Goal: Check status: Check status

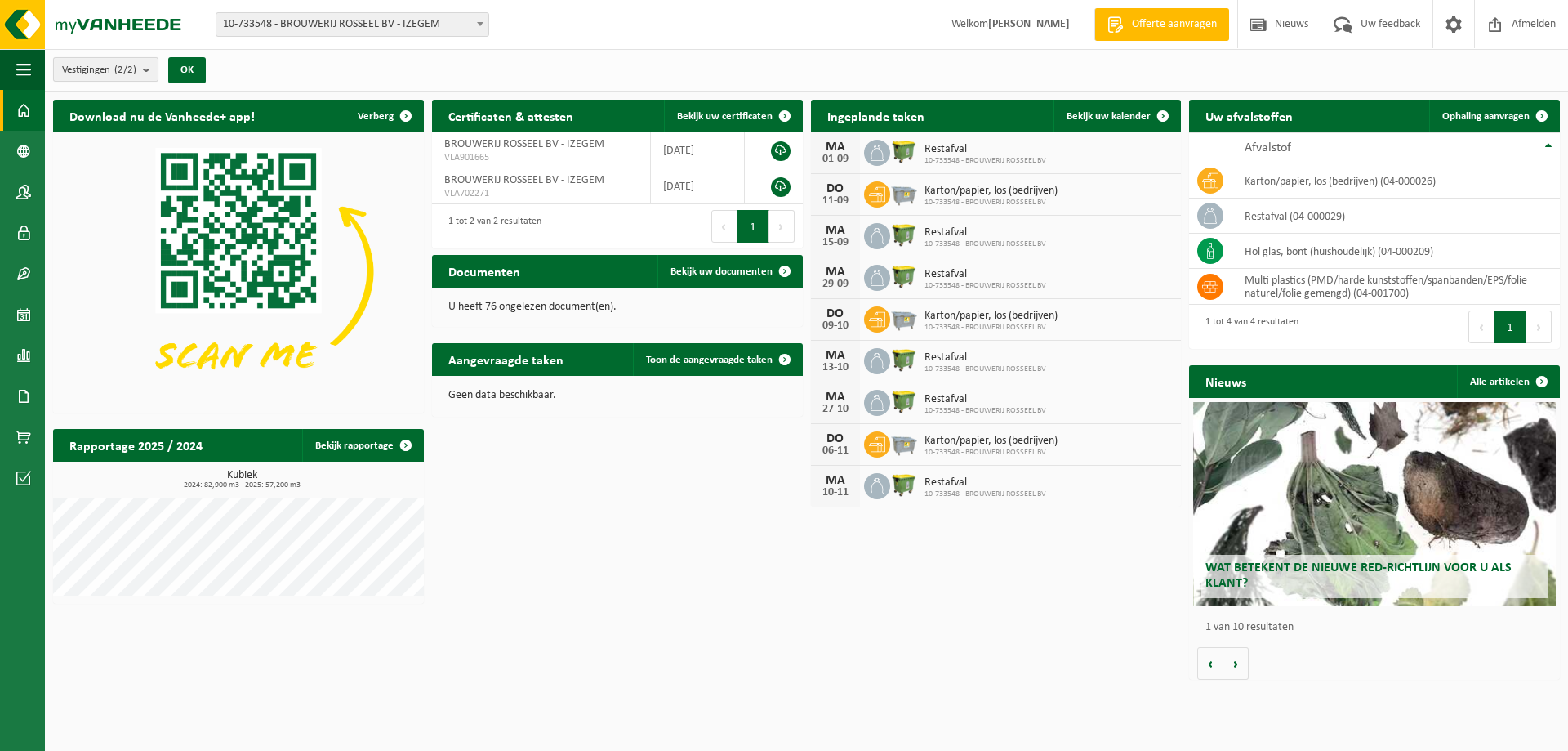
click at [147, 67] on b "submit" at bounding box center [150, 69] width 15 height 23
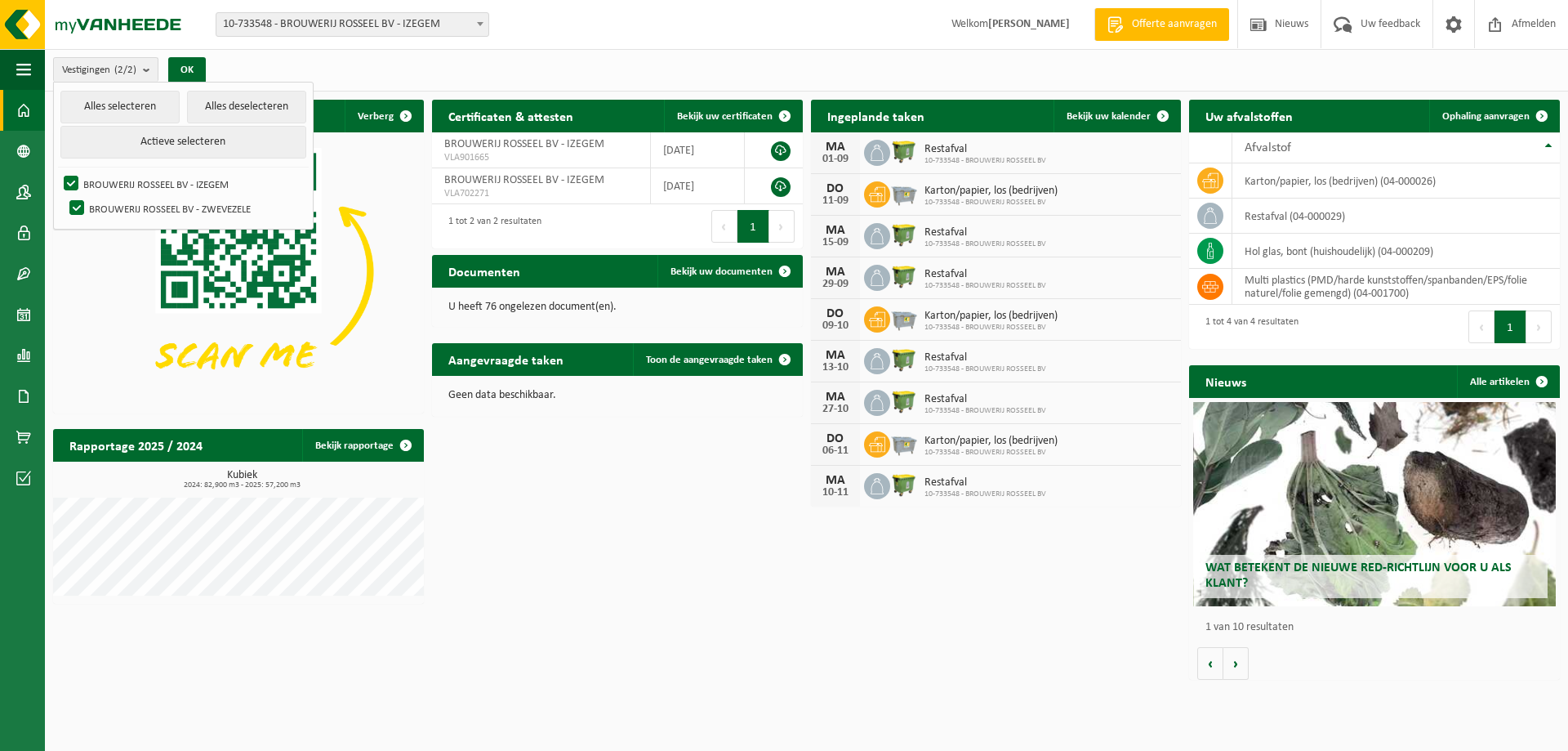
click at [881, 193] on icon at bounding box center [877, 195] width 16 height 15
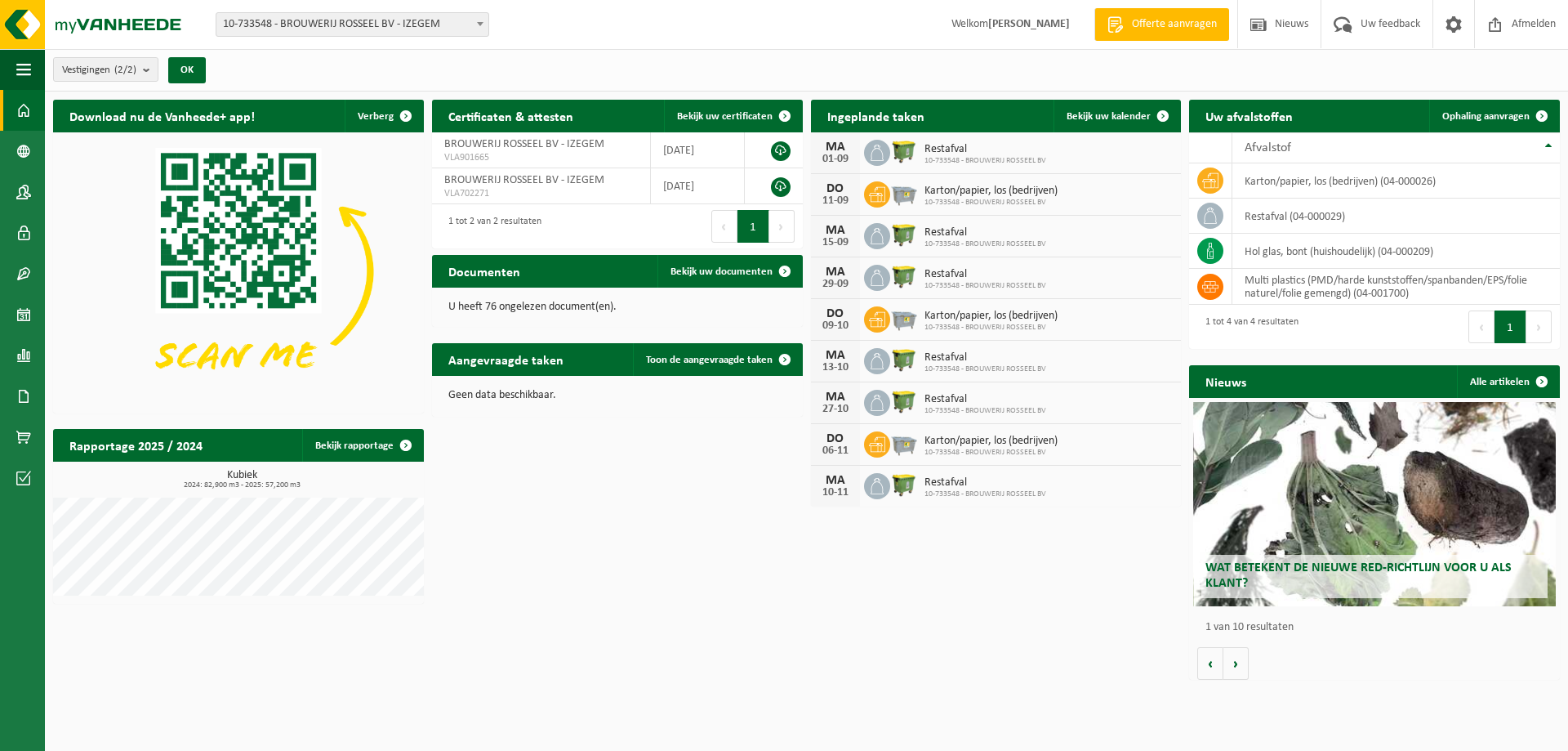
click at [895, 194] on img at bounding box center [904, 193] width 28 height 28
click at [938, 195] on span "Karton/papier, los (bedrijven)" at bounding box center [991, 191] width 133 height 13
click at [834, 188] on div "DO" at bounding box center [835, 188] width 33 height 13
click at [148, 67] on b "submit" at bounding box center [150, 69] width 15 height 23
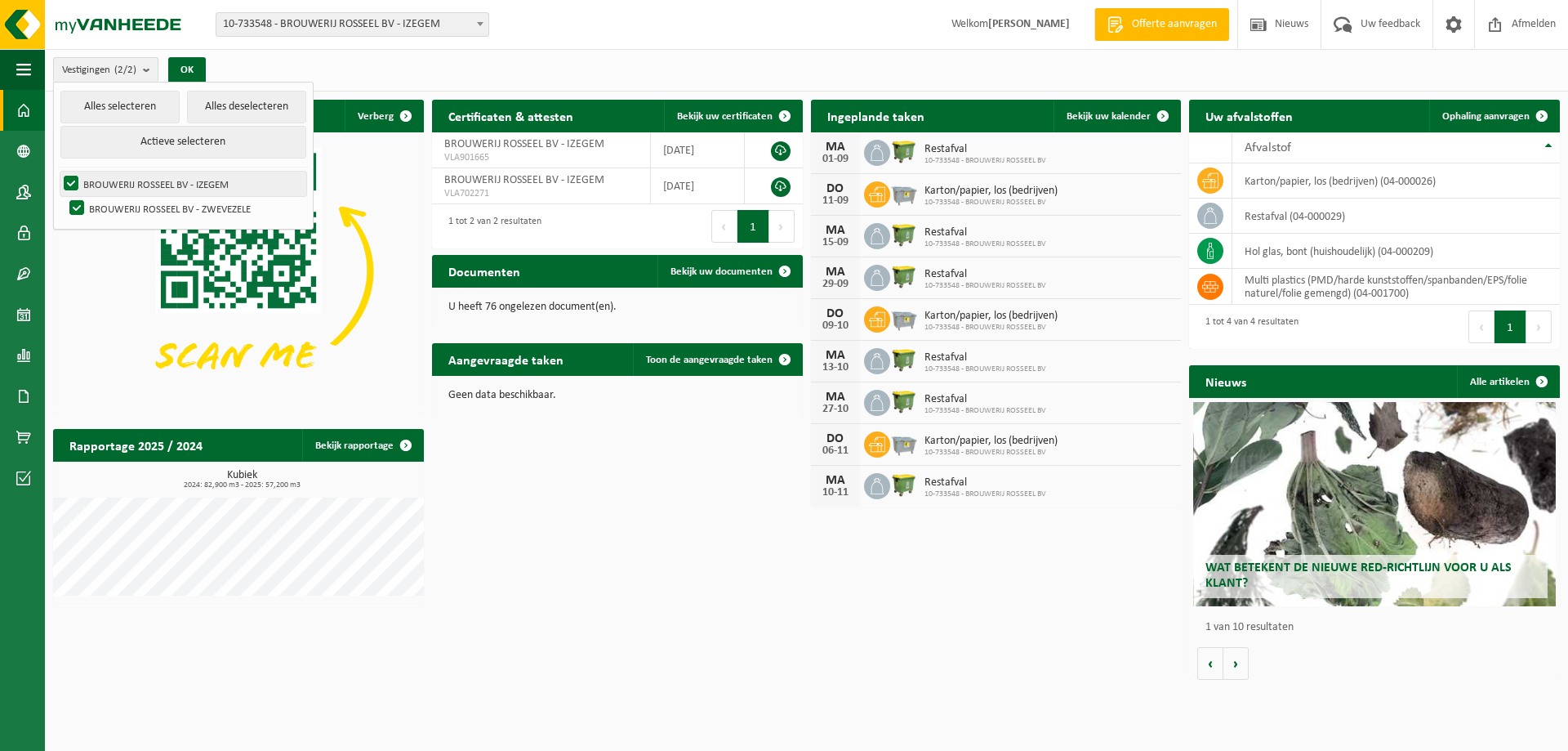
click at [69, 183] on label "BROUWERIJ ROSSEEL BV - IZEGEM" at bounding box center [183, 183] width 246 height 25
click at [58, 171] on input "BROUWERIJ ROSSEEL BV - IZEGEM" at bounding box center [57, 171] width 1 height 1
click at [198, 70] on button "OK" at bounding box center [187, 70] width 37 height 26
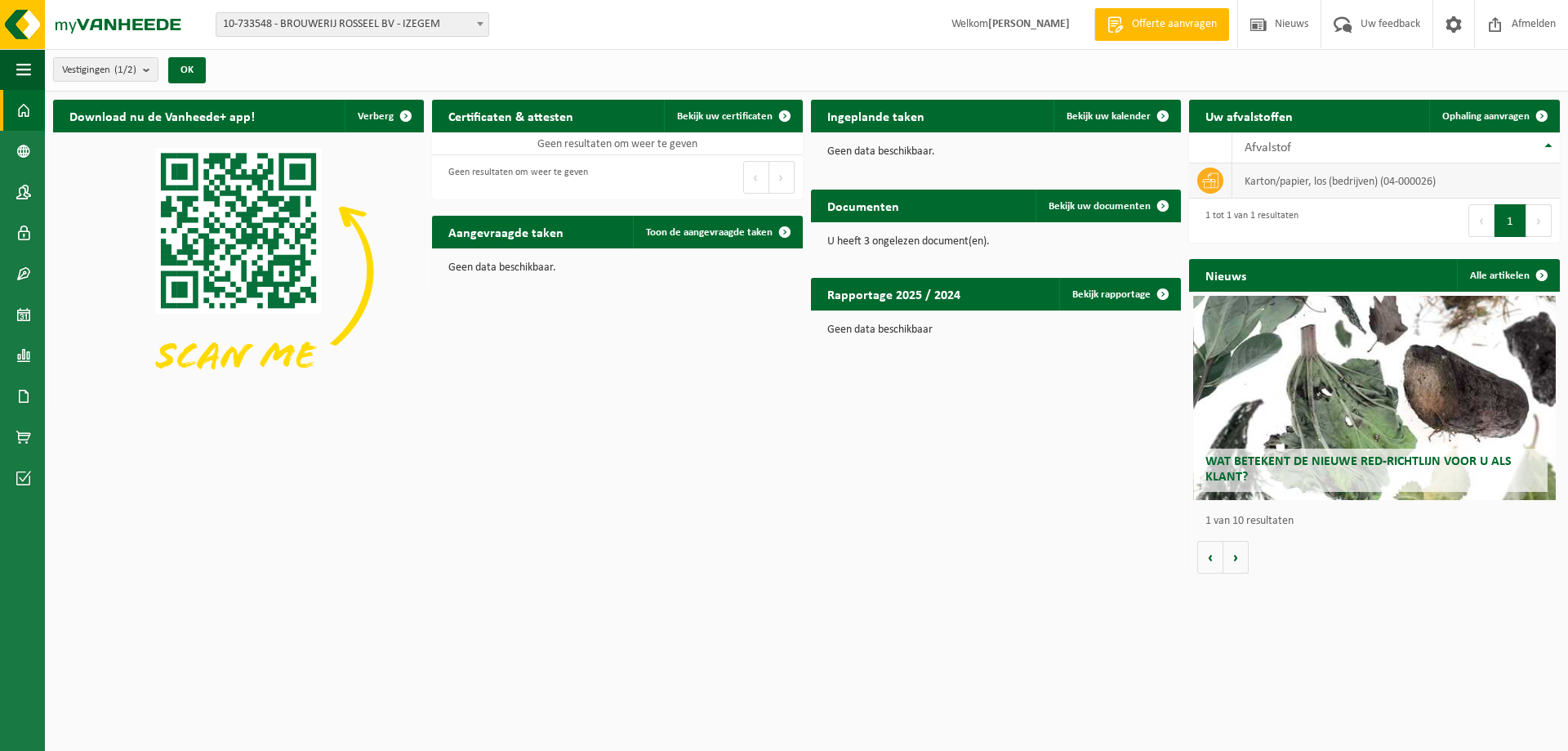
click at [1315, 182] on td "karton/papier, los (bedrijven) (04-000026)" at bounding box center [1396, 180] width 328 height 36
click at [1206, 179] on icon at bounding box center [1210, 180] width 16 height 16
click at [1208, 181] on icon at bounding box center [1210, 180] width 16 height 16
click at [848, 203] on h2 "Documenten" at bounding box center [863, 205] width 105 height 32
click at [840, 136] on div "Geen data beschikbaar." at bounding box center [996, 151] width 370 height 39
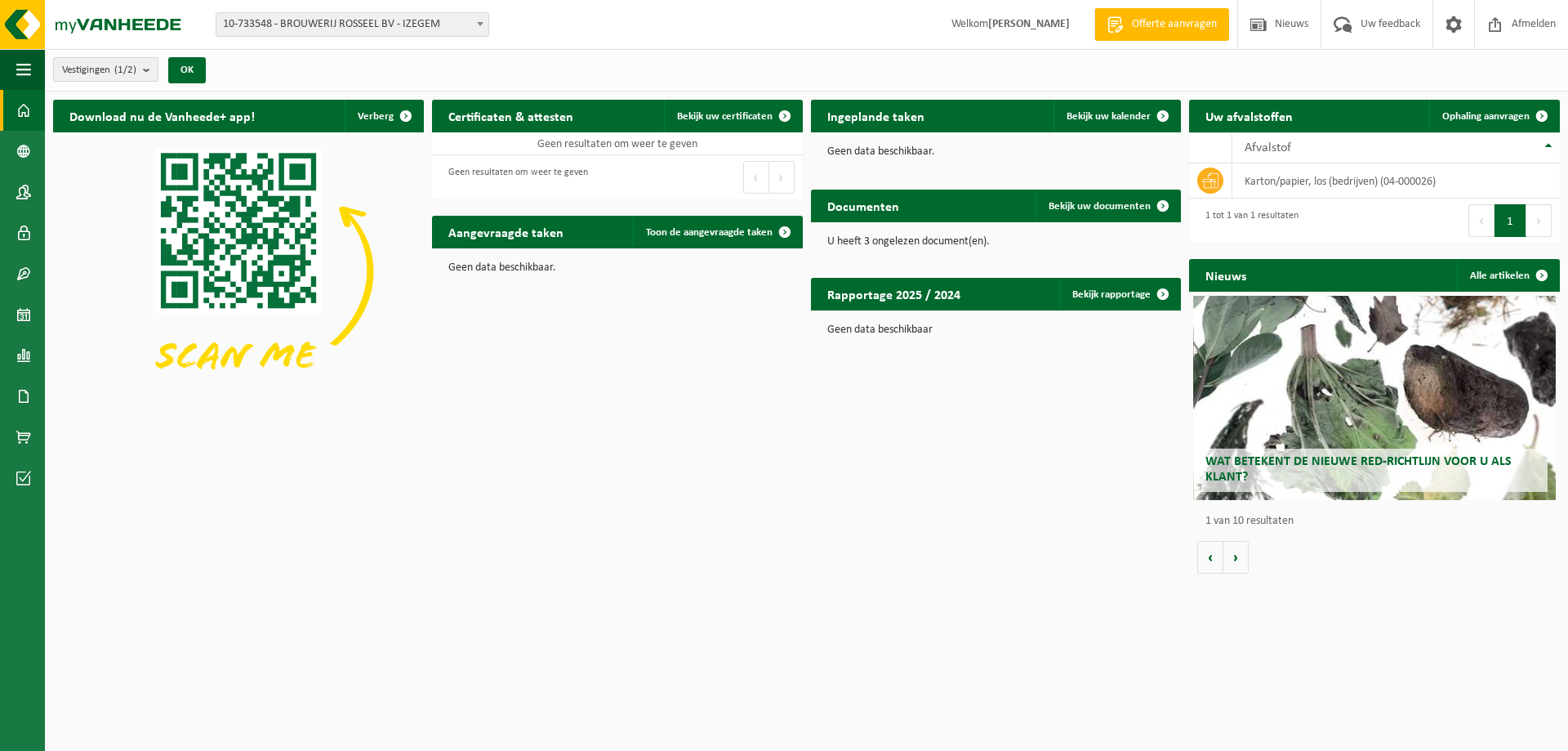
click at [147, 70] on b "submit" at bounding box center [150, 69] width 15 height 23
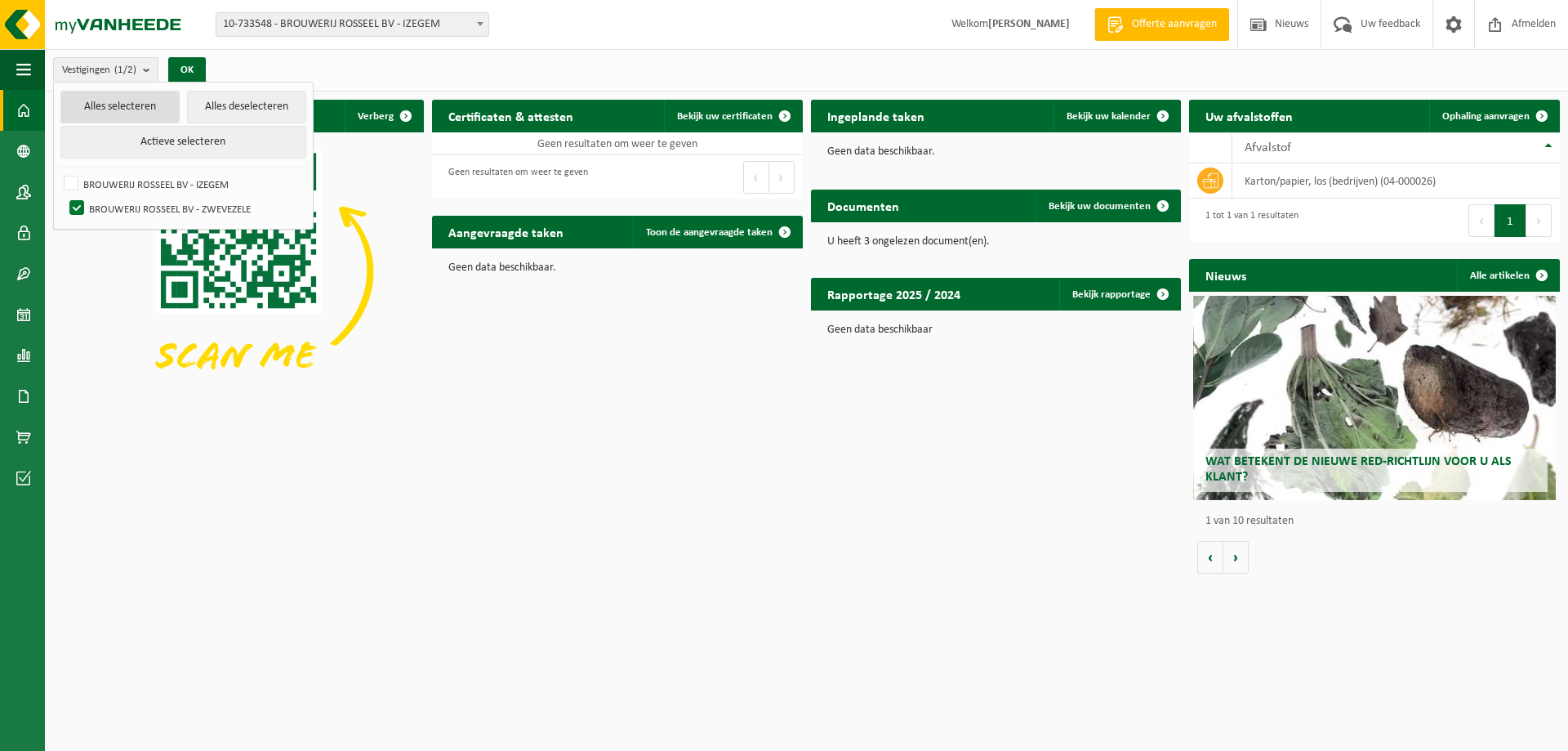
click at [109, 107] on button "Alles selecteren" at bounding box center [119, 107] width 119 height 33
checkbox input "true"
click at [109, 107] on button "Alles selecteren" at bounding box center [119, 107] width 119 height 33
click at [60, 91] on button "Alles selecteren" at bounding box center [119, 107] width 119 height 33
click at [190, 65] on button "OK" at bounding box center [187, 70] width 37 height 26
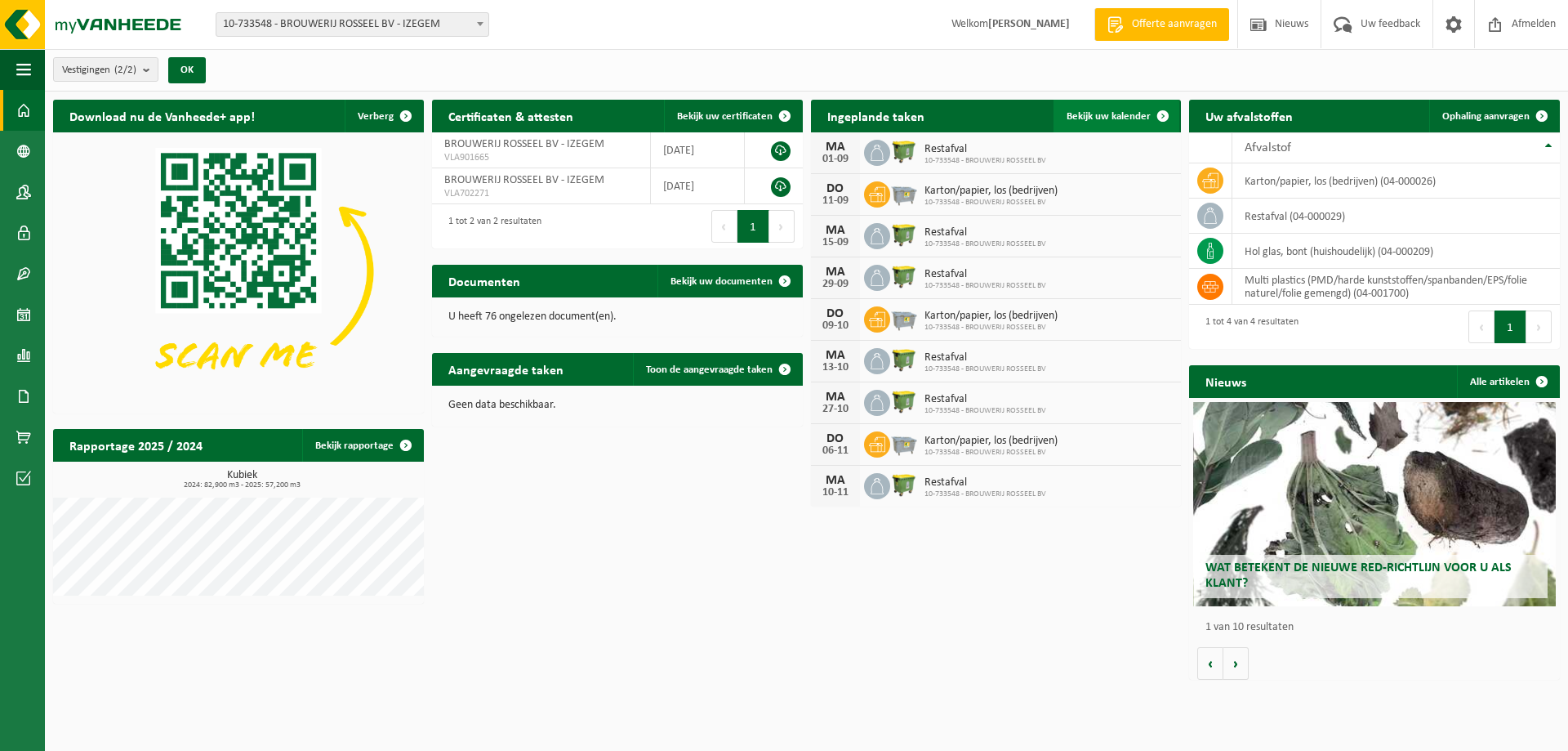
click at [1135, 113] on span "Bekijk uw kalender" at bounding box center [1108, 117] width 84 height 11
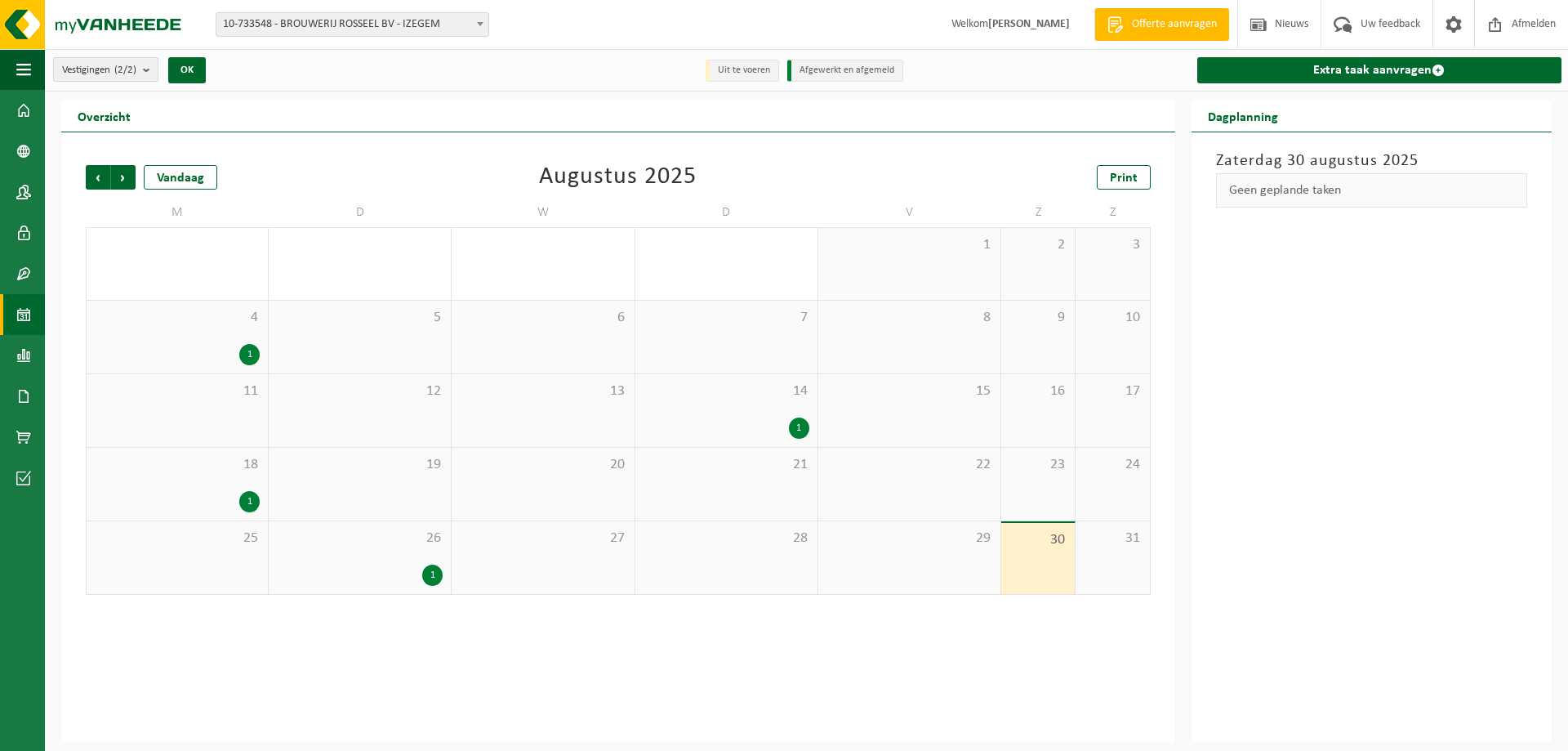
click at [149, 68] on b "submit" at bounding box center [150, 69] width 15 height 23
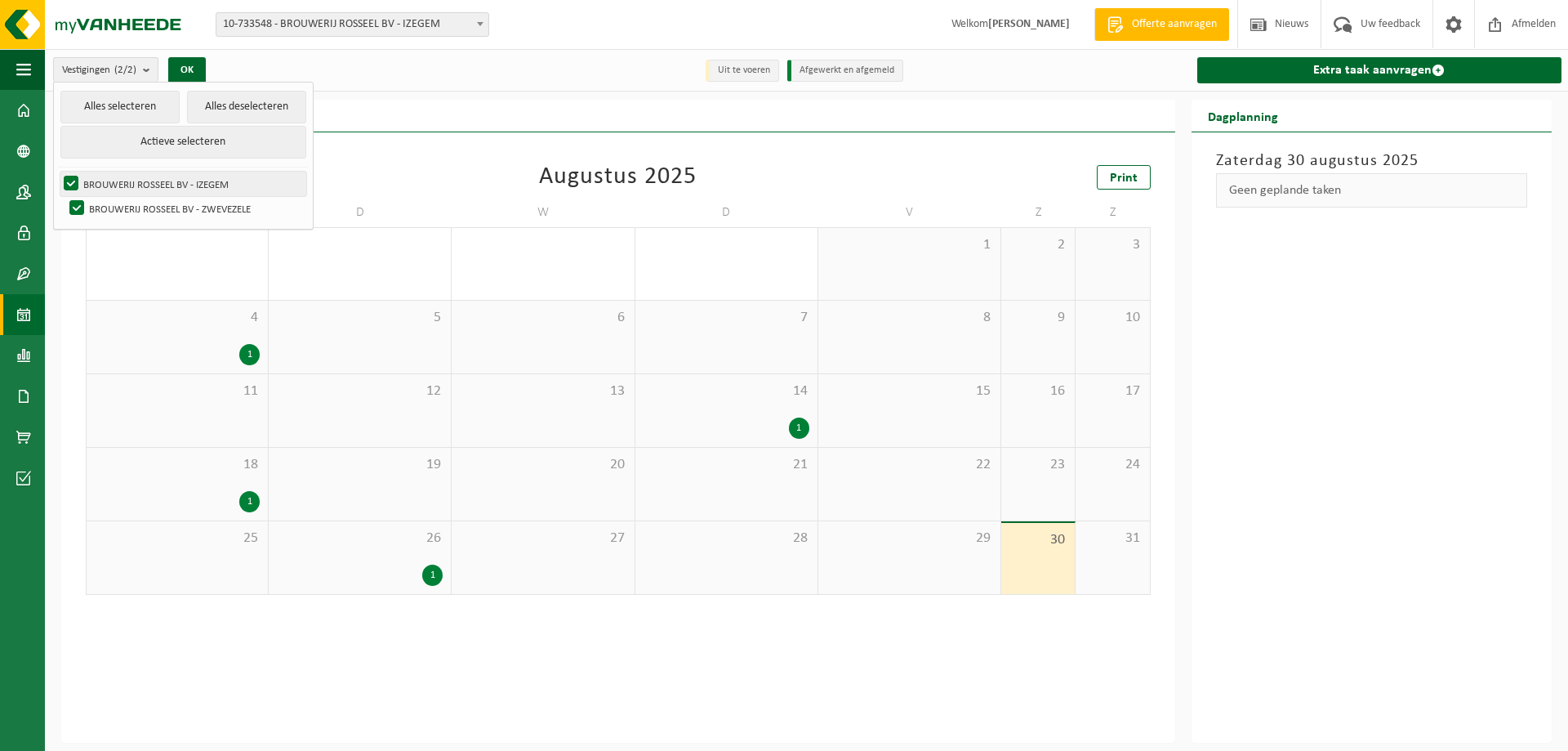
click at [66, 179] on label "BROUWERIJ ROSSEEL BV - IZEGEM" at bounding box center [183, 183] width 246 height 25
click at [58, 171] on input "BROUWERIJ ROSSEEL BV - IZEGEM" at bounding box center [57, 171] width 1 height 1
click at [189, 68] on button "OK" at bounding box center [187, 70] width 37 height 26
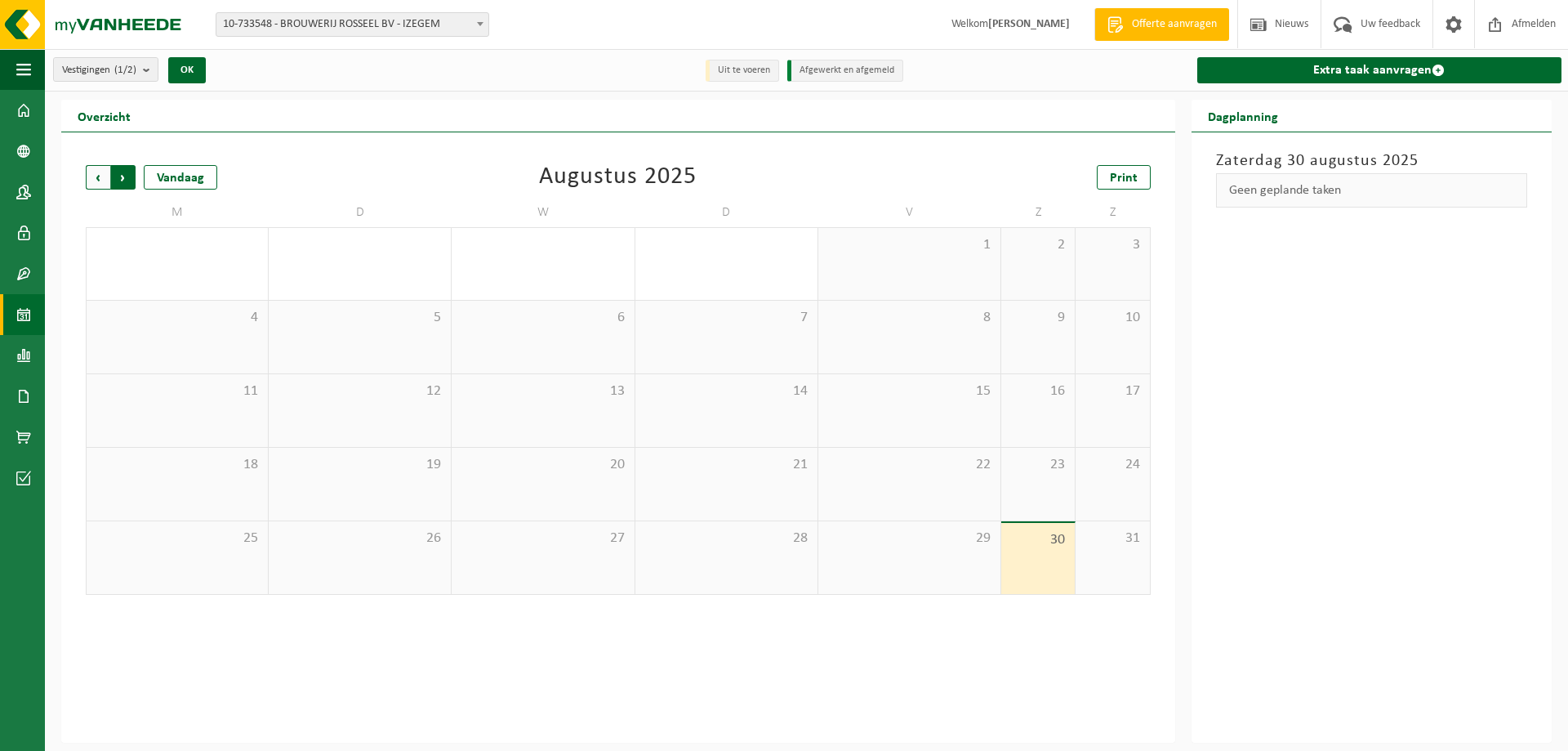
click at [90, 173] on span "Vorige" at bounding box center [97, 177] width 25 height 25
click at [117, 171] on span "Volgende" at bounding box center [123, 177] width 25 height 25
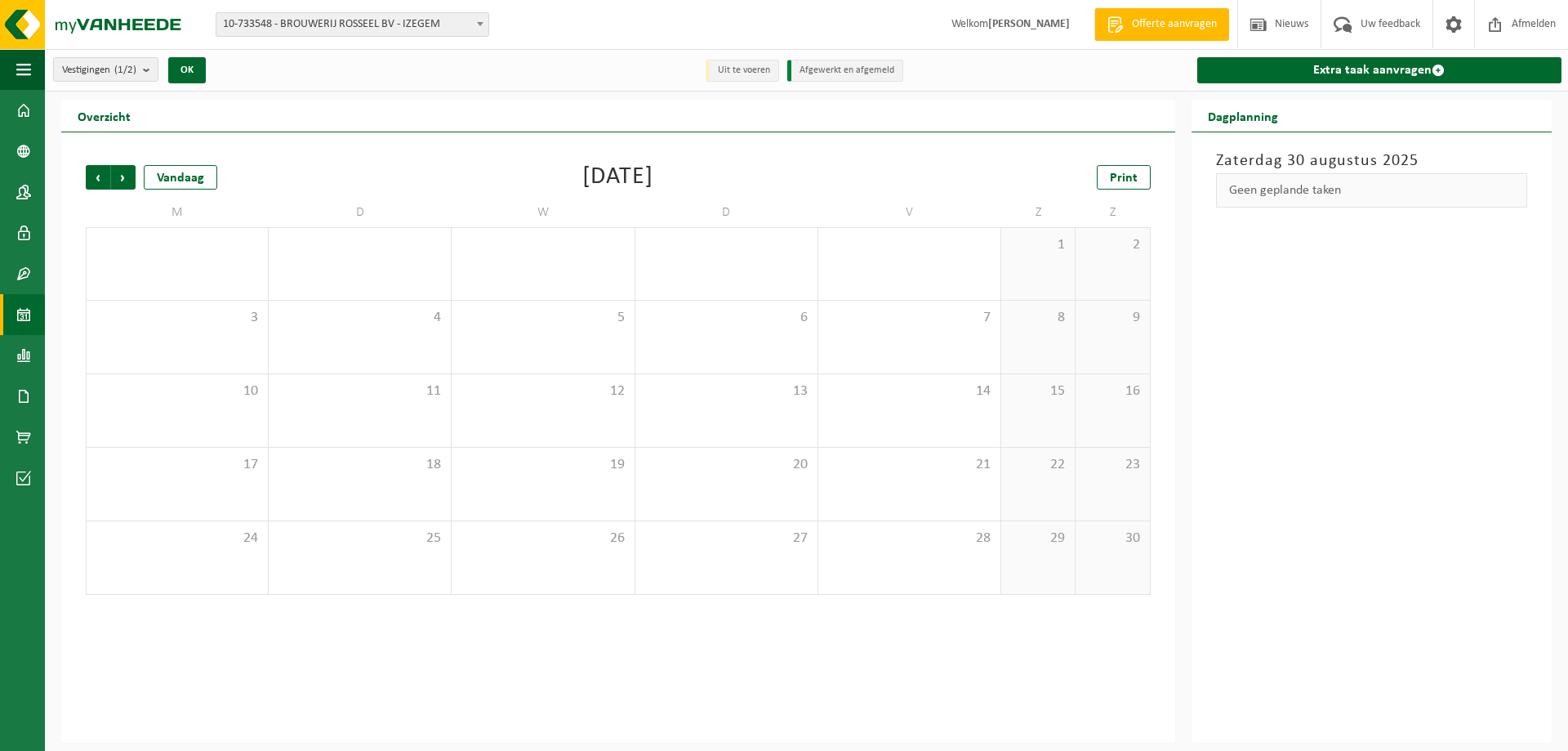
click at [117, 171] on span "Volgende" at bounding box center [123, 177] width 25 height 25
click at [101, 179] on span "Vorige" at bounding box center [97, 177] width 25 height 25
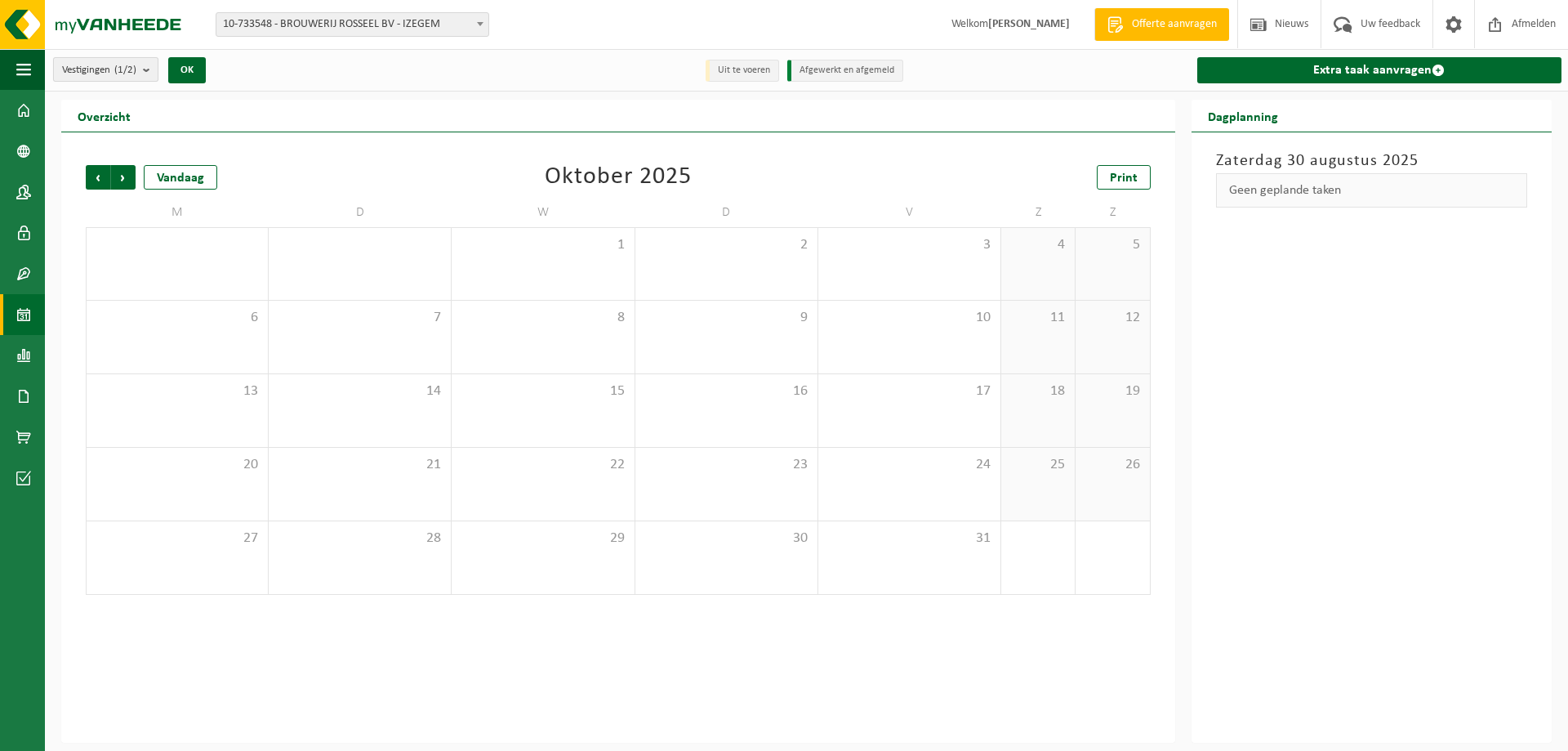
click at [152, 69] on b "submit" at bounding box center [150, 69] width 15 height 23
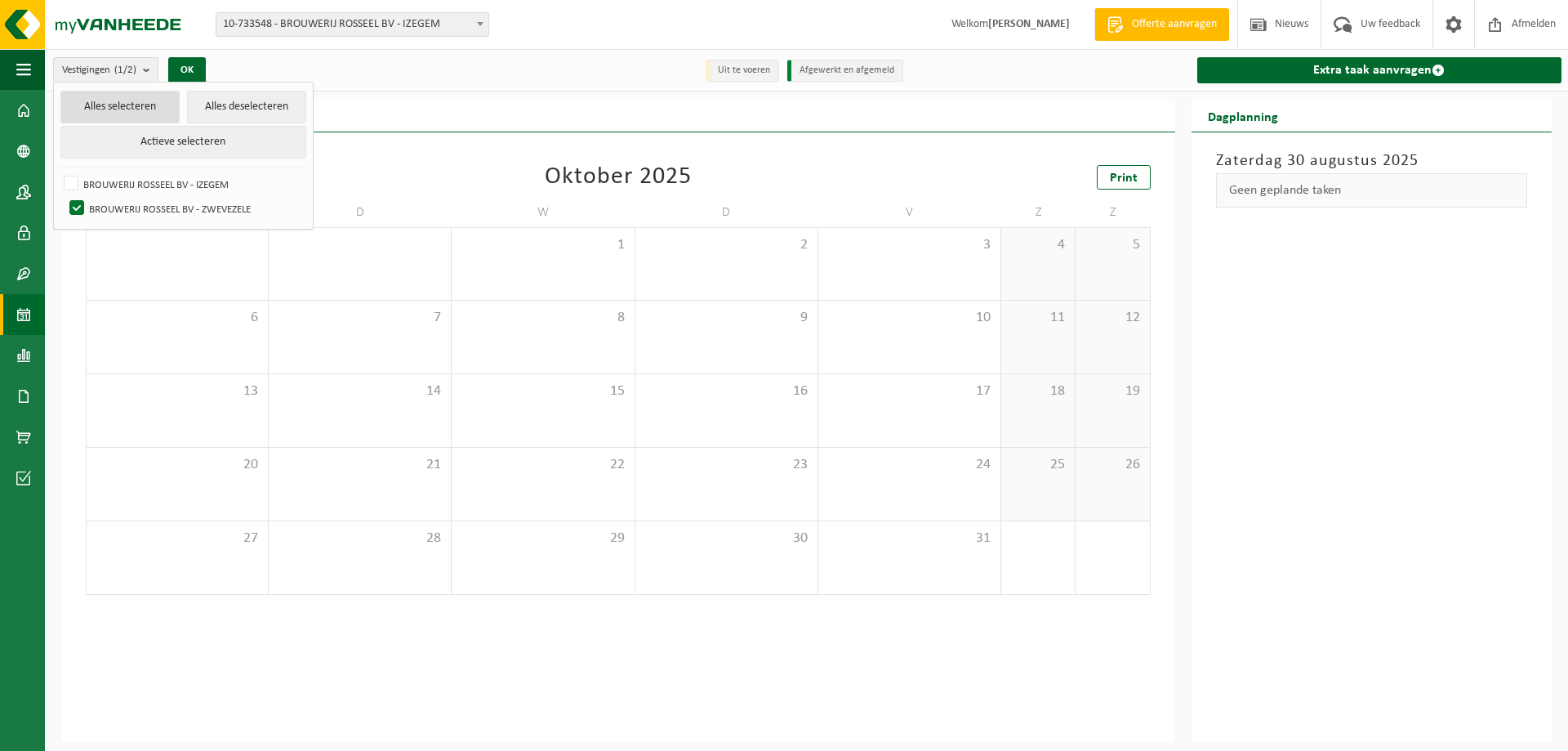
click at [92, 114] on button "Alles selecteren" at bounding box center [119, 107] width 119 height 33
checkbox input "true"
click at [92, 108] on button "Alles selecteren" at bounding box center [119, 107] width 119 height 33
click at [196, 66] on button "OK" at bounding box center [187, 70] width 37 height 26
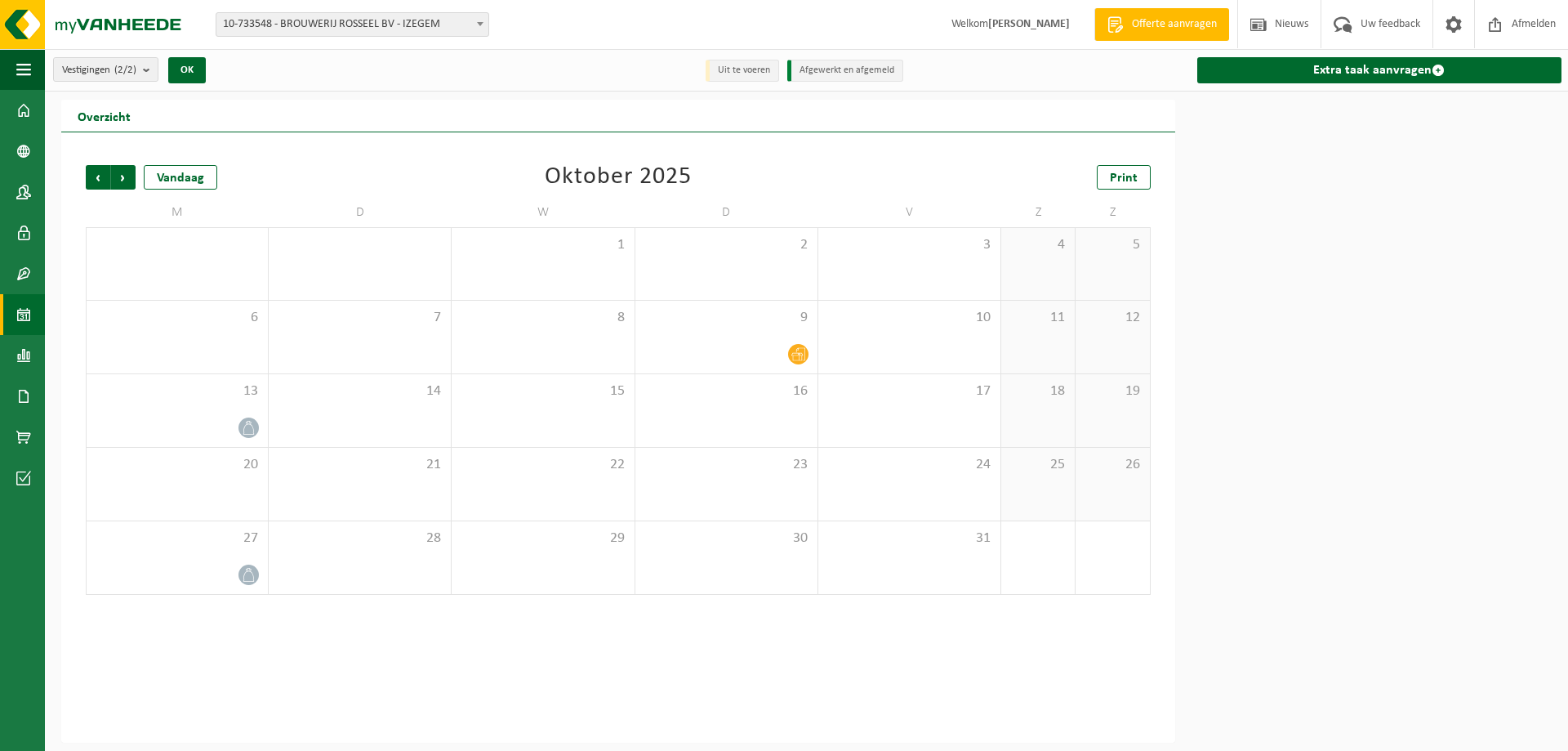
click at [742, 74] on li "Uit te voeren" at bounding box center [742, 71] width 74 height 22
